Goal: Information Seeking & Learning: Find specific fact

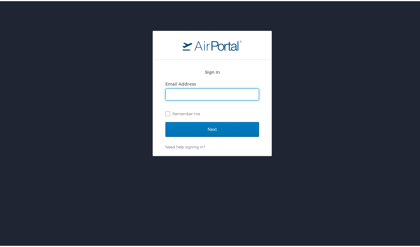
click at [186, 94] on input "Email Address" at bounding box center [212, 93] width 93 height 11
type input "eileen@exclusive-escapes.com"
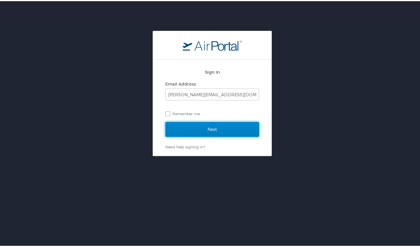
click at [184, 127] on input "Next" at bounding box center [212, 128] width 94 height 15
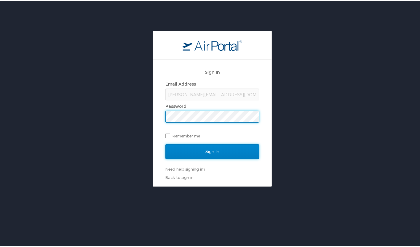
click at [191, 150] on input "Sign In" at bounding box center [212, 150] width 94 height 15
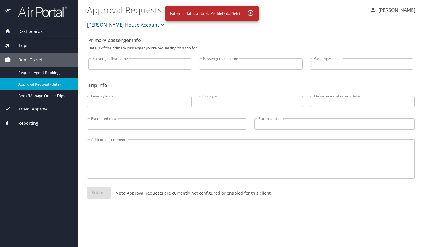
click at [41, 14] on img at bounding box center [40, 12] width 56 height 12
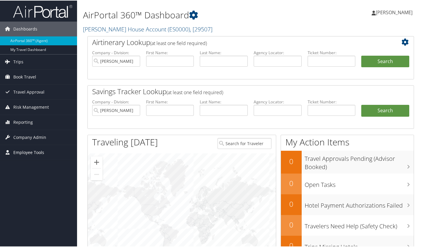
click at [28, 151] on span "Employee Tools" at bounding box center [28, 152] width 31 height 15
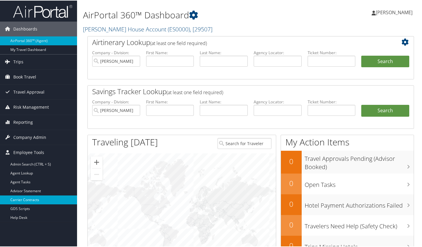
click at [27, 200] on link "Carrier Contracts" at bounding box center [38, 199] width 77 height 9
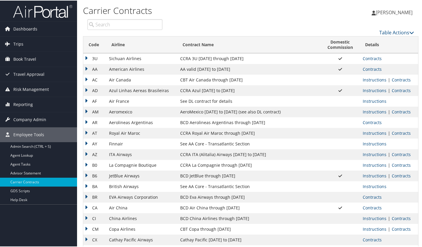
click at [108, 23] on input "search" at bounding box center [124, 24] width 75 height 11
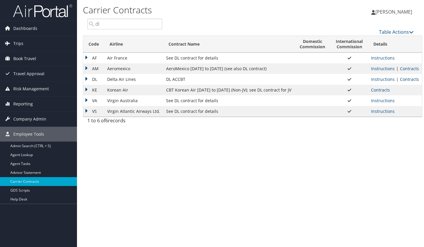
click at [409, 79] on link "Contracts" at bounding box center [409, 79] width 19 height 6
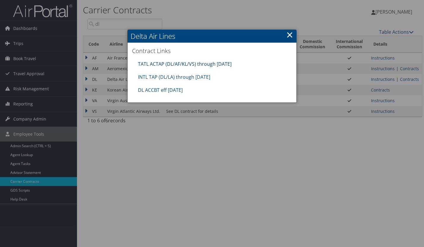
click at [184, 62] on link "TATL ACTAP (DL/AF/KL/VS) through 06.30.26" at bounding box center [185, 64] width 94 height 7
click at [172, 91] on link "DL ACCBT eff Aug 2025" at bounding box center [160, 90] width 45 height 7
click at [287, 36] on link "×" at bounding box center [289, 35] width 7 height 12
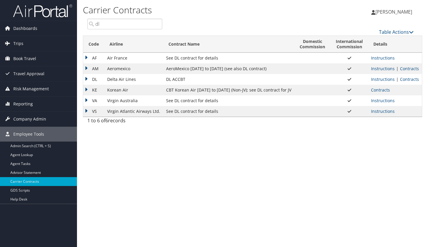
click at [110, 28] on input "dl" at bounding box center [124, 24] width 75 height 11
type input "d"
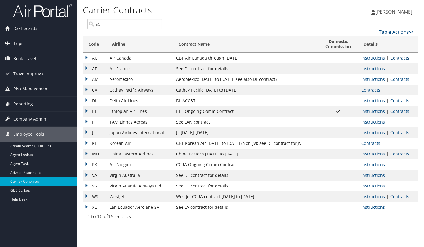
type input "ac"
click at [404, 58] on link "Contracts" at bounding box center [399, 58] width 19 height 6
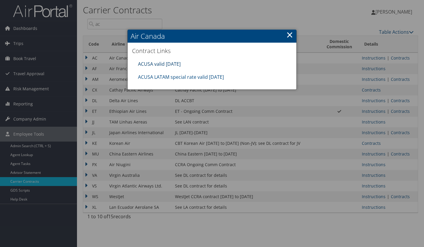
click at [171, 65] on link "ACUSA valid 30sep25" at bounding box center [159, 64] width 43 height 7
